Goal: Use online tool/utility: Utilize a website feature to perform a specific function

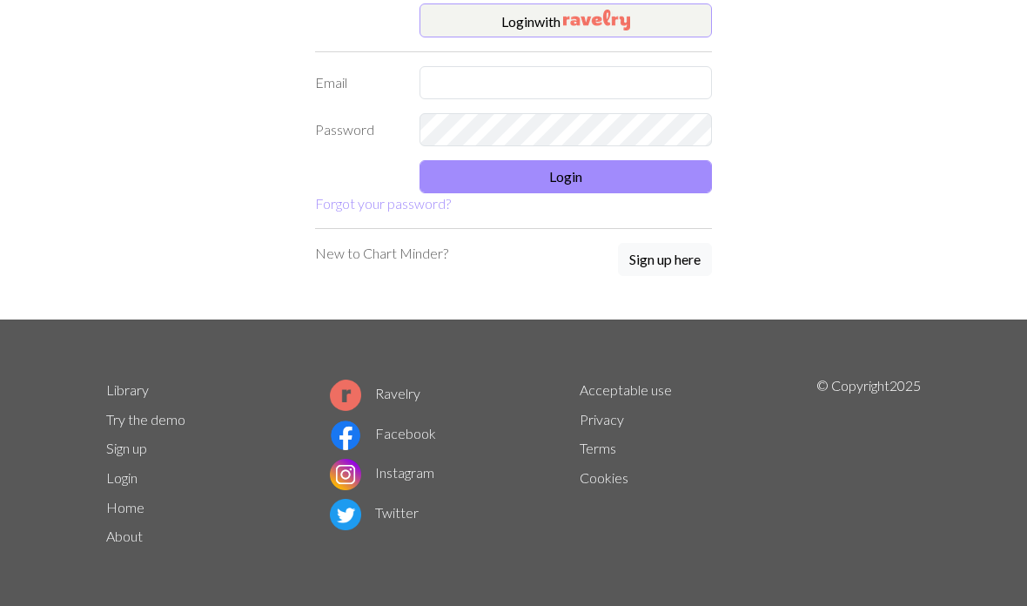
click at [535, 30] on button "Login with" at bounding box center [566, 20] width 293 height 35
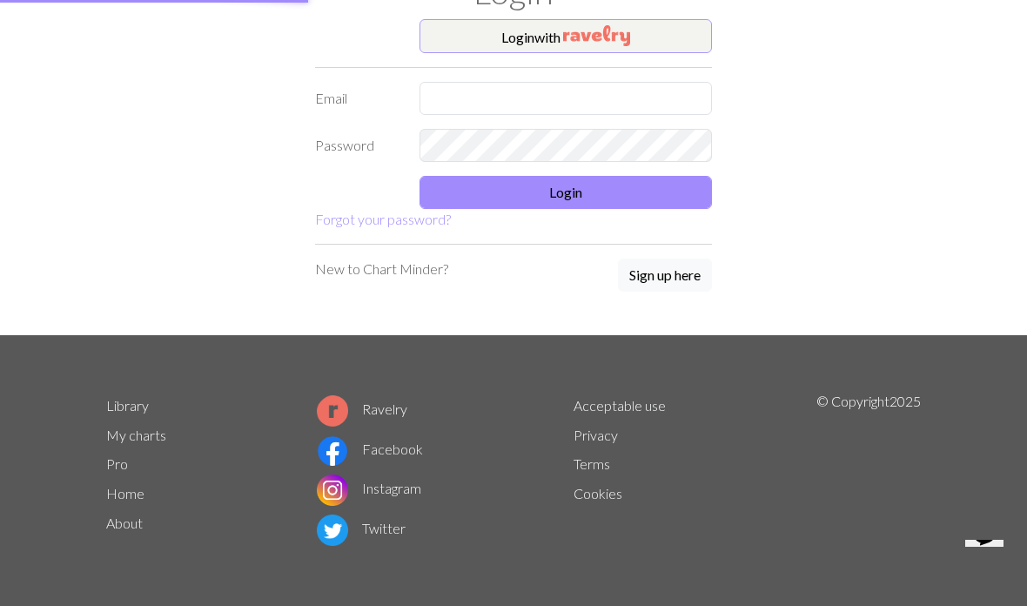
scroll to position [81, 0]
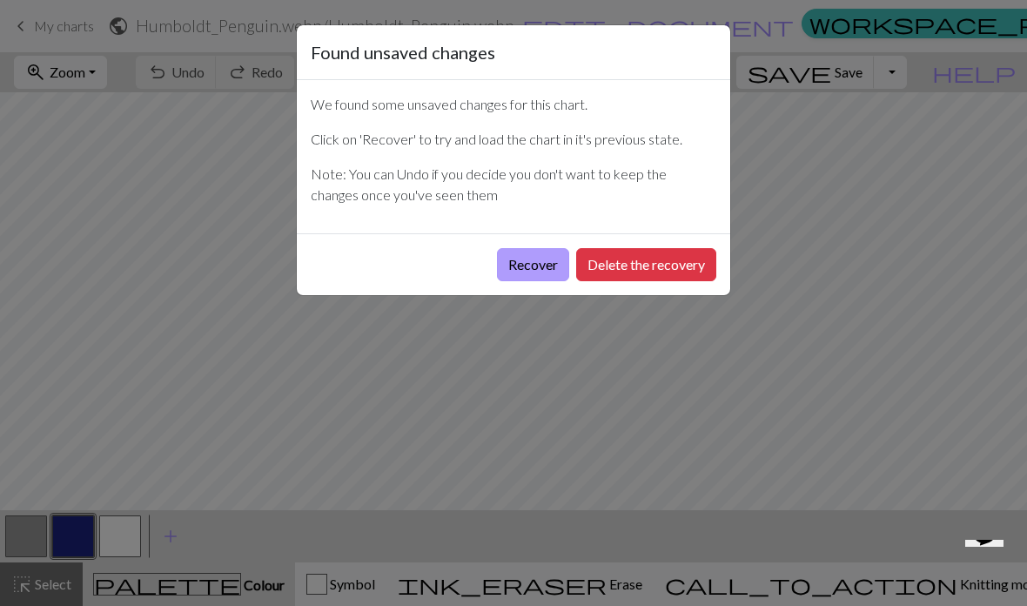
click at [523, 262] on button "Recover" at bounding box center [533, 264] width 72 height 33
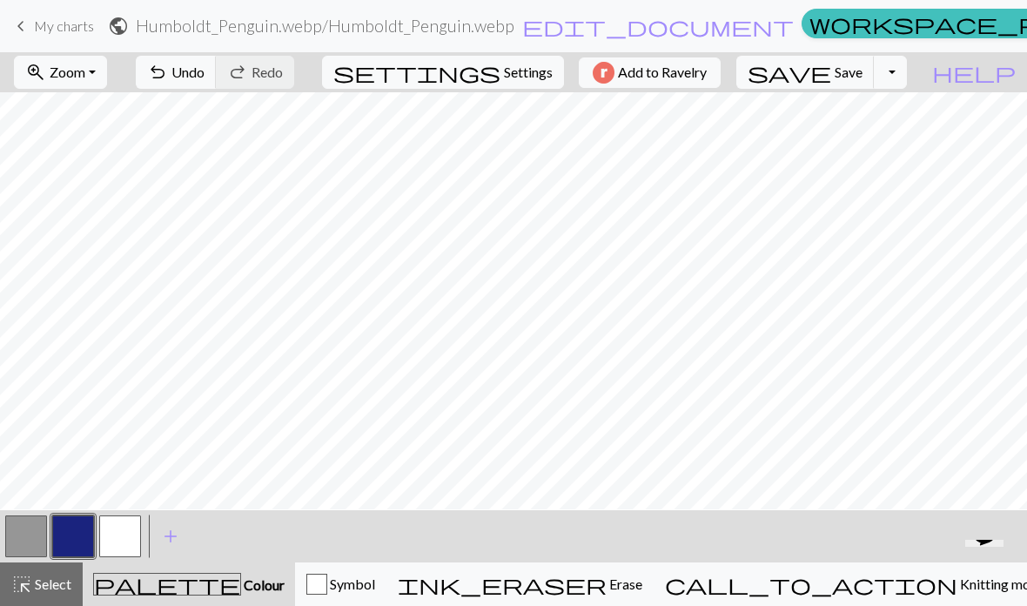
scroll to position [10, 0]
click at [85, 66] on span "Zoom" at bounding box center [68, 72] width 36 height 17
click at [61, 147] on button "Fit width" at bounding box center [84, 138] width 138 height 28
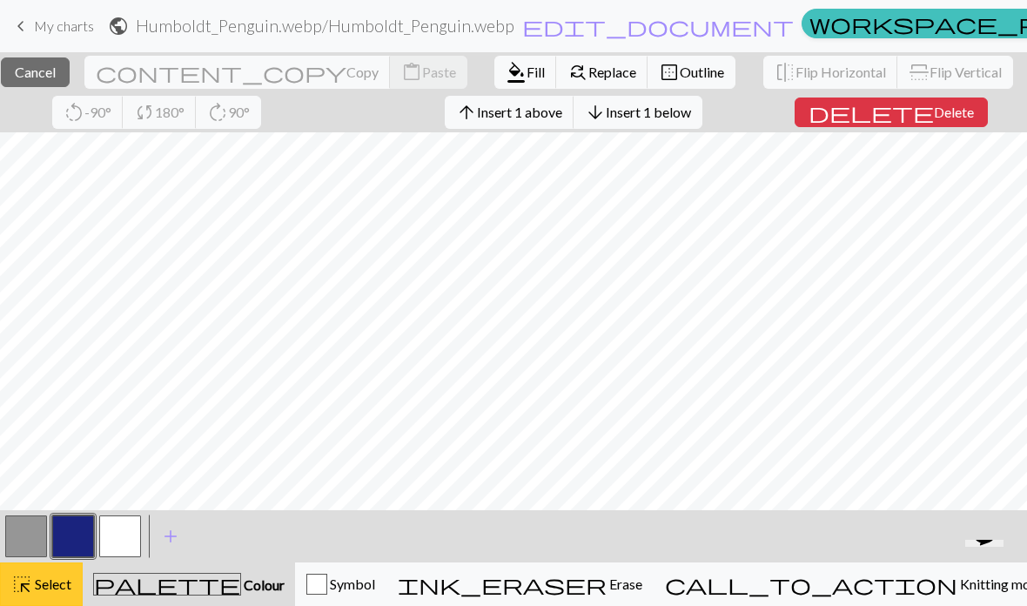
click at [41, 589] on span "Select" at bounding box center [51, 583] width 39 height 17
click at [57, 580] on span "Select" at bounding box center [51, 583] width 39 height 17
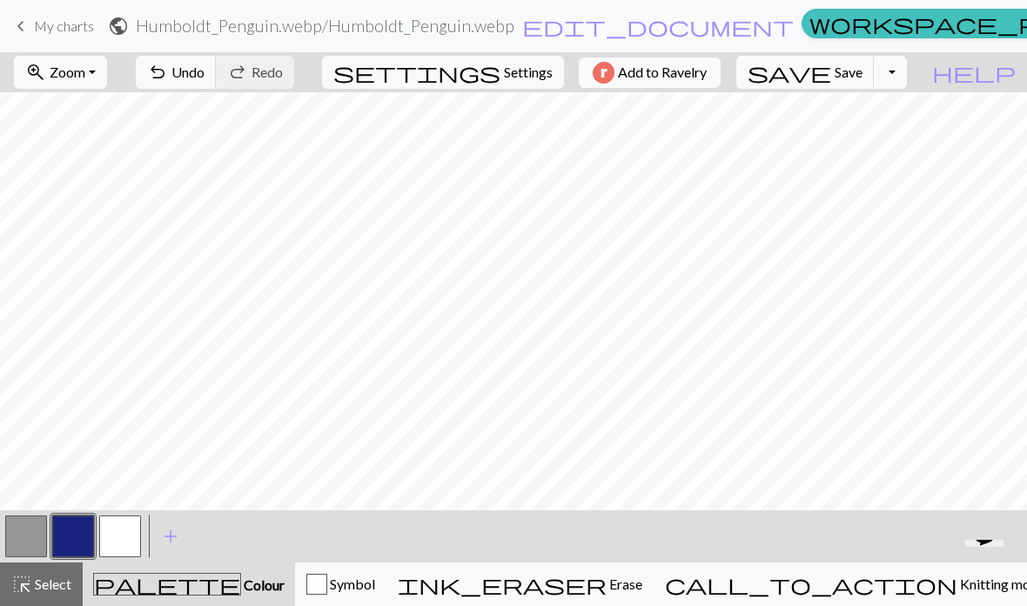
click at [24, 540] on button "button" at bounding box center [26, 536] width 42 height 42
click at [132, 593] on div "palette Colour Colour" at bounding box center [189, 584] width 192 height 23
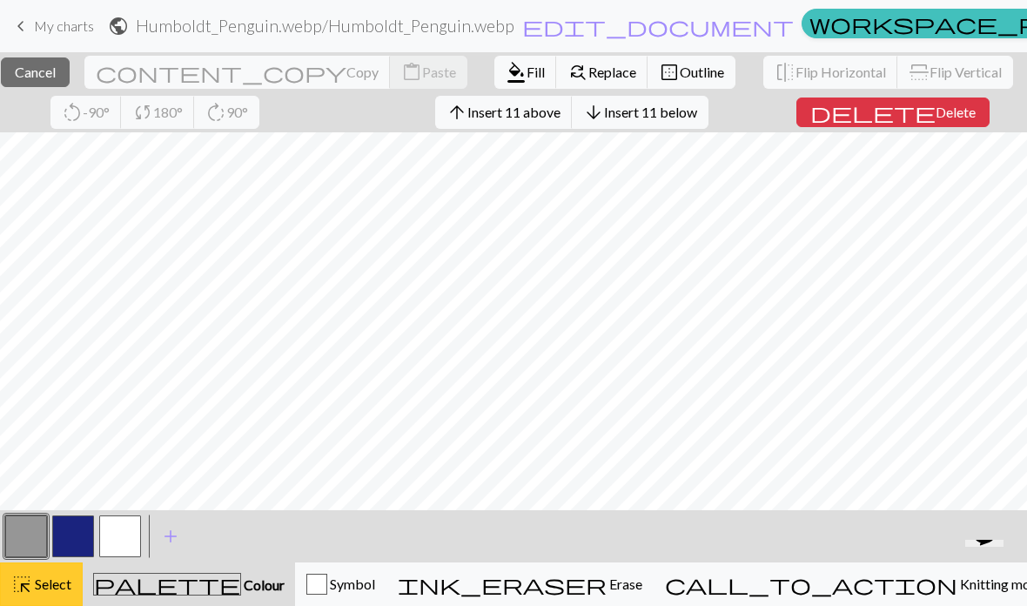
click at [41, 595] on button "highlight_alt Select Select" at bounding box center [41, 584] width 83 height 44
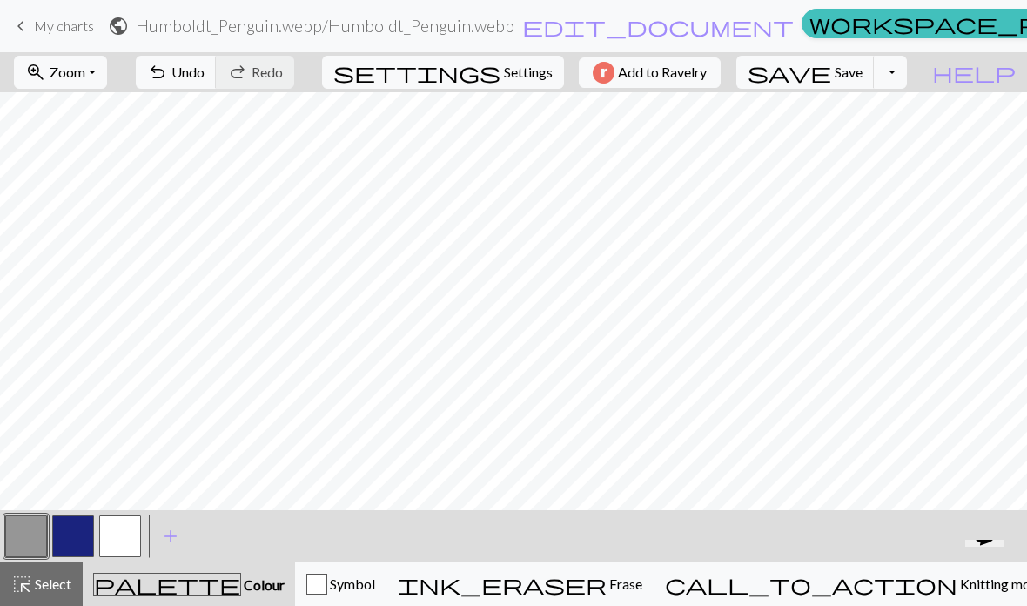
scroll to position [0, 0]
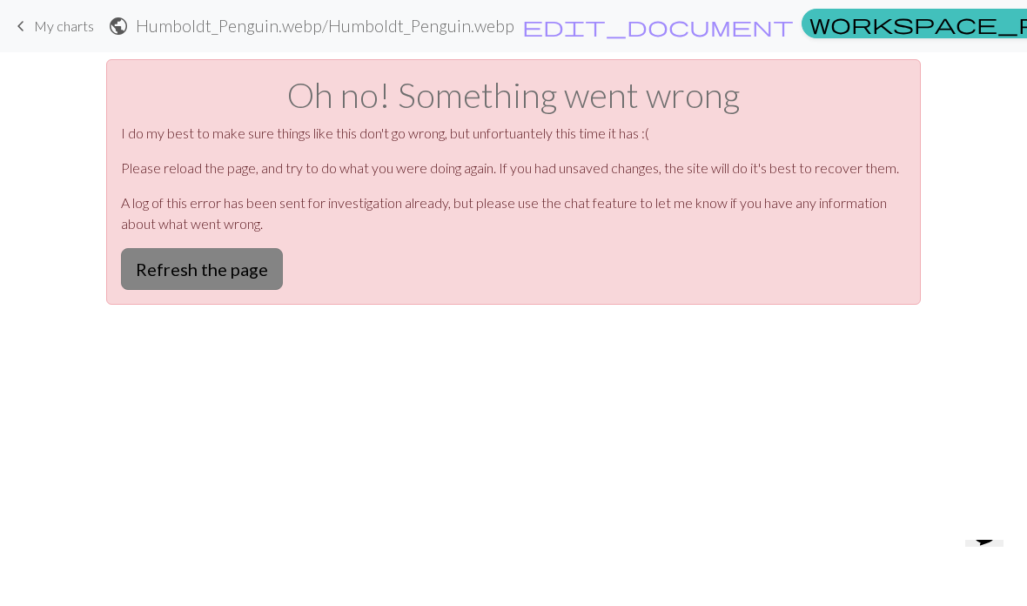
click at [135, 280] on button "Refresh the page" at bounding box center [202, 269] width 162 height 42
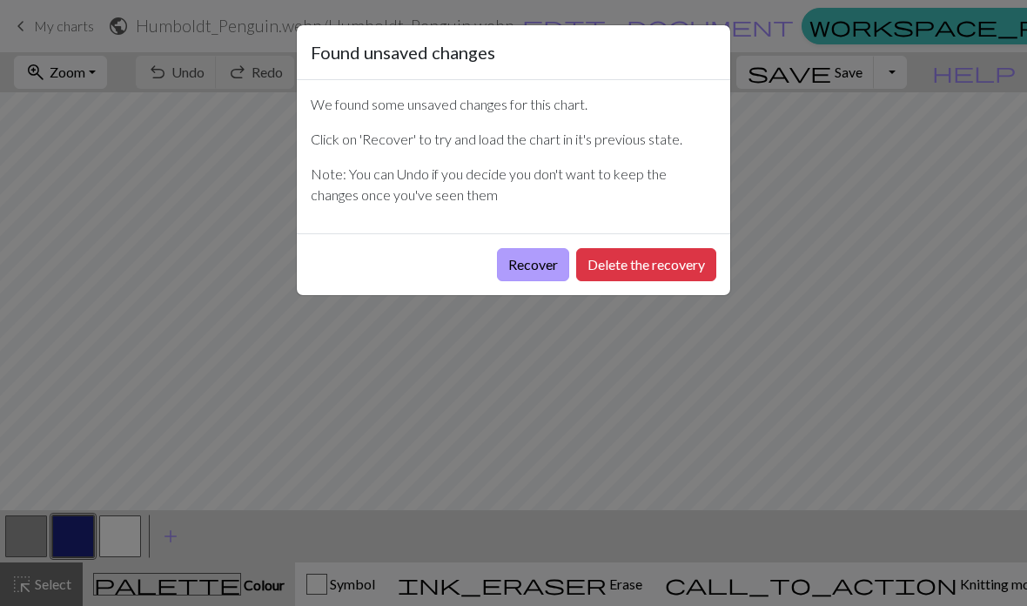
click at [557, 264] on button "Recover" at bounding box center [533, 264] width 72 height 33
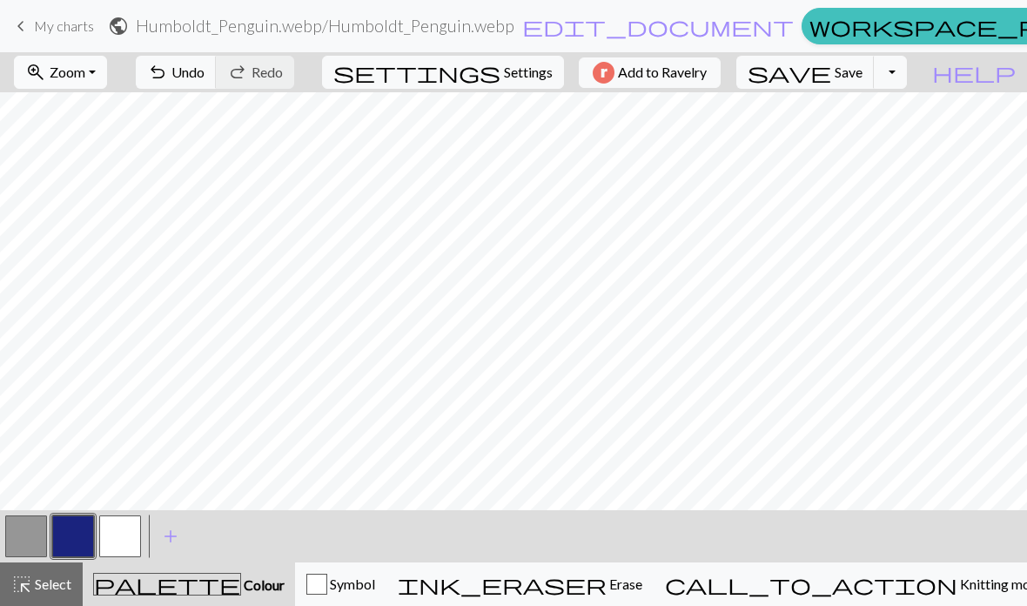
click at [74, 71] on button "zoom_in Zoom Zoom" at bounding box center [60, 72] width 93 height 33
click at [74, 134] on button "Fit width" at bounding box center [84, 138] width 138 height 28
